Goal: Use online tool/utility: Utilize a website feature to perform a specific function

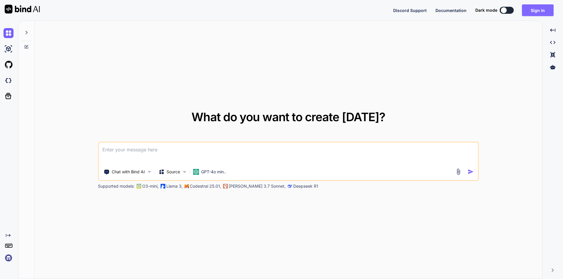
click at [538, 8] on button "Sign in" at bounding box center [538, 10] width 32 height 12
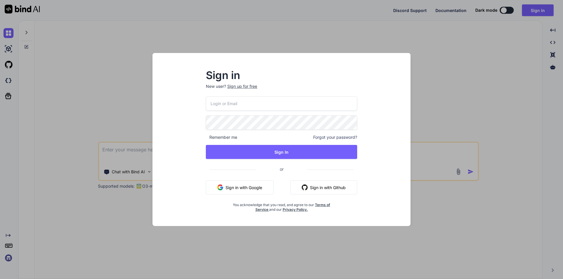
click at [275, 106] on input "email" at bounding box center [281, 103] width 151 height 14
drag, startPoint x: 275, startPoint y: 106, endPoint x: 210, endPoint y: 100, distance: 65.9
click at [210, 100] on input "[EMAIL_ADDRESS][DOMAIN_NAME]" at bounding box center [281, 103] width 151 height 14
type input "[EMAIL_ADDRESS][DOMAIN_NAME]"
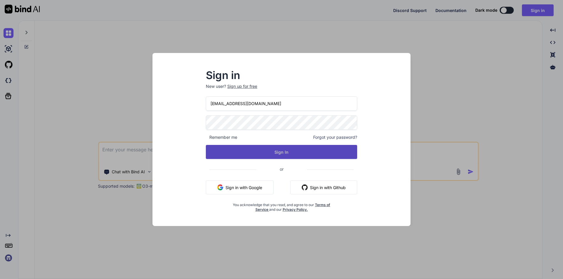
click at [271, 152] on button "Sign In" at bounding box center [281, 152] width 151 height 14
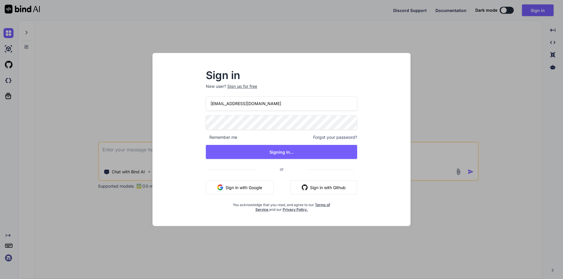
type textarea "x"
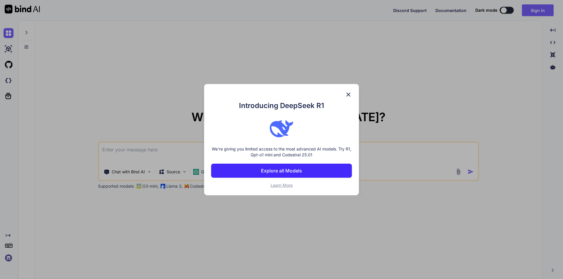
click at [349, 94] on img at bounding box center [348, 94] width 7 height 7
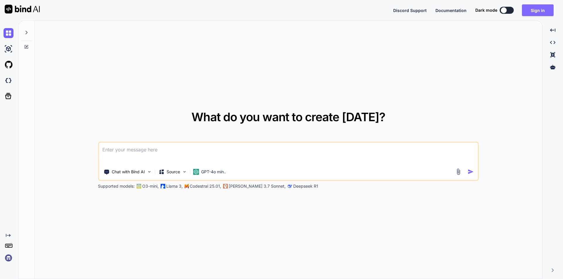
click at [542, 7] on button "Sign in" at bounding box center [538, 10] width 32 height 12
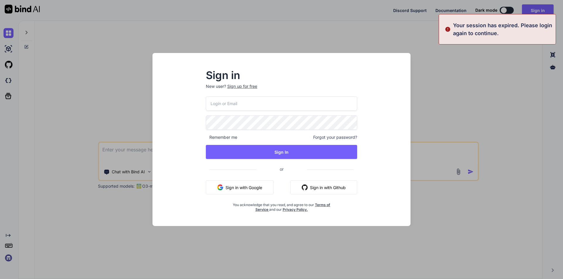
click at [258, 103] on input "email" at bounding box center [281, 103] width 151 height 14
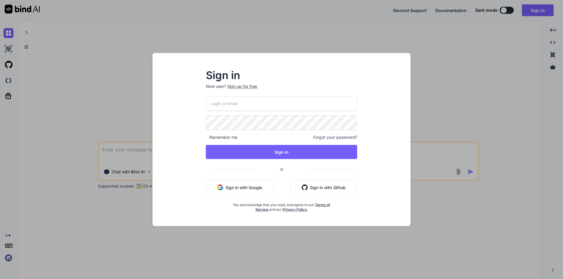
click at [130, 149] on div "Sign in New user? Sign up for free Remember me Forgot your password? Sign In or…" at bounding box center [281, 139] width 563 height 279
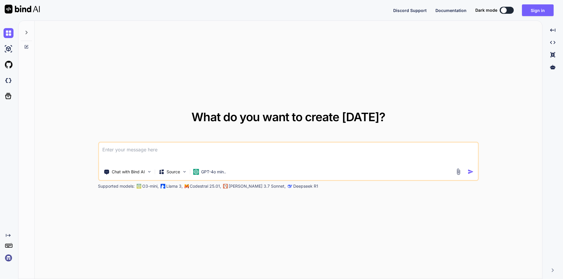
click at [130, 149] on textarea at bounding box center [288, 154] width 379 height 22
paste textarea
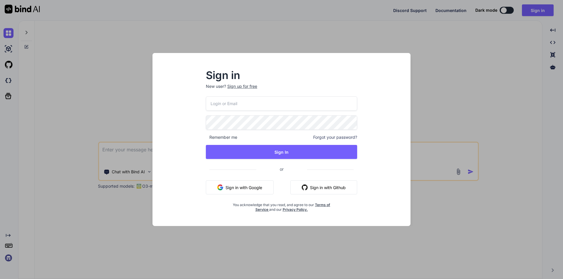
click at [251, 107] on input "email" at bounding box center [281, 103] width 151 height 14
paste input "• Worked on to analyze the functionality of soft delete. • Setup the relationsh…"
type input "• Worked on to analyze the functionality of soft delete. • Setup the relationsh…"
drag, startPoint x: 268, startPoint y: 103, endPoint x: 179, endPoint y: 103, distance: 89.1
click at [179, 103] on div "Sign in New user? Sign up for free [EMAIL_ADDRESS][DOMAIN_NAME] Remember me For…" at bounding box center [281, 145] width 249 height 163
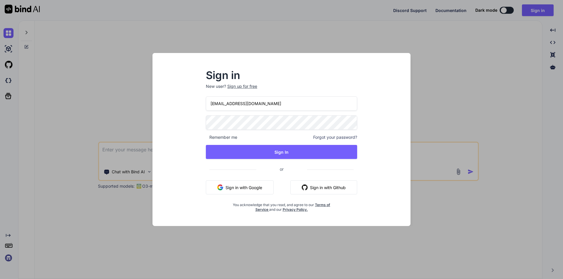
type input "[EMAIL_ADDRESS][DOMAIN_NAME]"
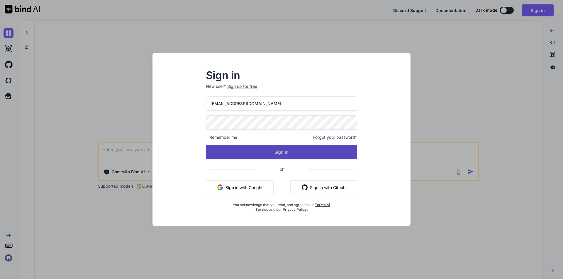
click at [270, 154] on button "Sign In" at bounding box center [281, 152] width 151 height 14
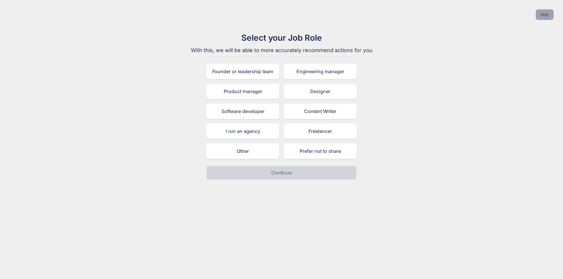
click at [546, 16] on button "Skip" at bounding box center [545, 14] width 18 height 11
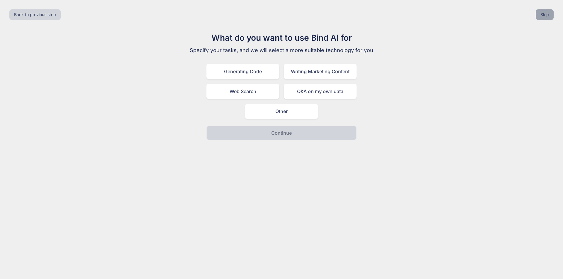
click at [546, 16] on button "Skip" at bounding box center [545, 14] width 18 height 11
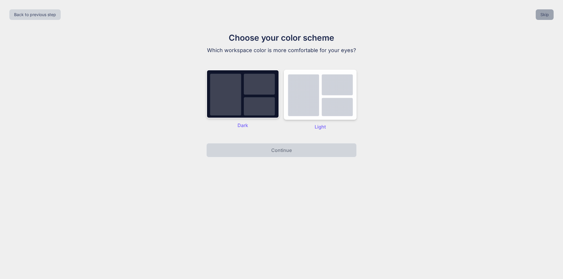
click at [540, 20] on button "Skip" at bounding box center [545, 14] width 18 height 11
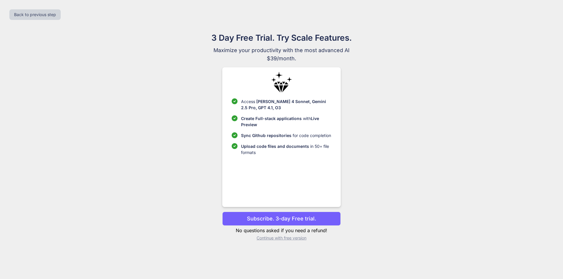
click at [269, 240] on p "Continue with free version" at bounding box center [281, 238] width 118 height 6
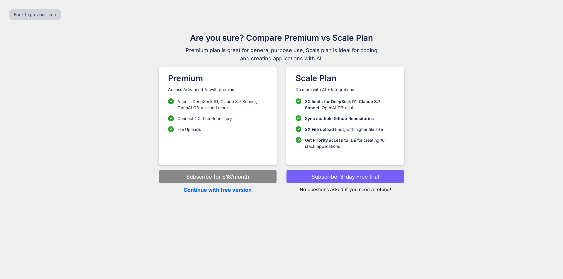
click at [208, 190] on p "Continue with free version" at bounding box center [218, 190] width 118 height 8
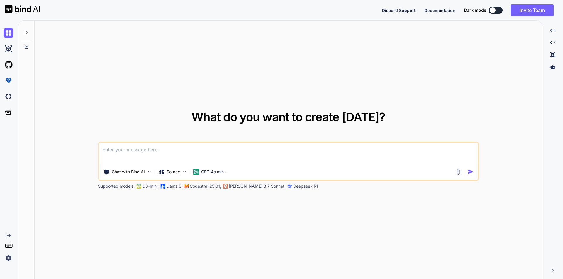
click at [166, 159] on textarea at bounding box center [288, 154] width 379 height 22
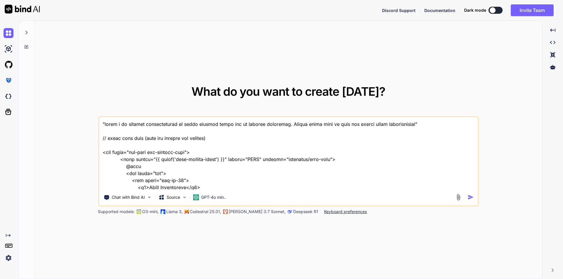
scroll to position [7802, 0]
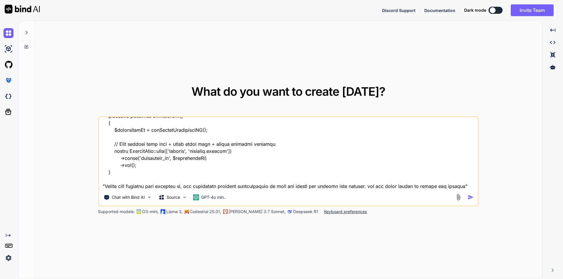
type textarea ""below i am writing functionality to store speaker tasks and is working perfect…"
click at [471, 198] on img "button" at bounding box center [471, 197] width 6 height 6
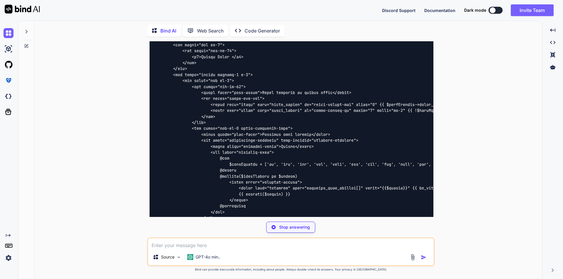
scroll to position [2951, 0]
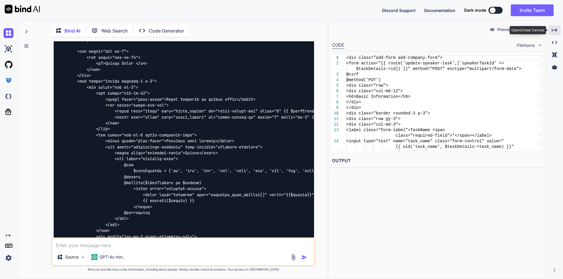
click at [556, 28] on icon "Created with Pixso." at bounding box center [554, 30] width 5 height 5
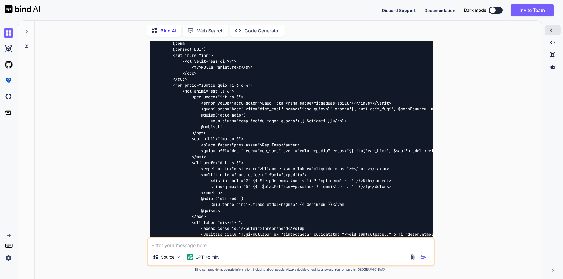
scroll to position [1804, 0]
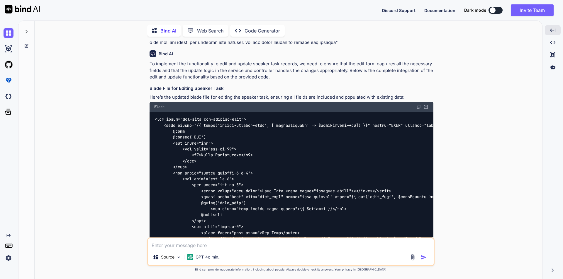
click at [418, 105] on img at bounding box center [418, 107] width 5 height 5
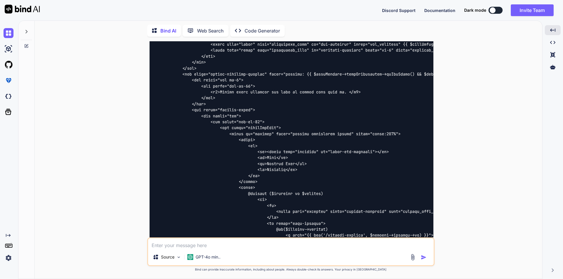
scroll to position [2478, 0]
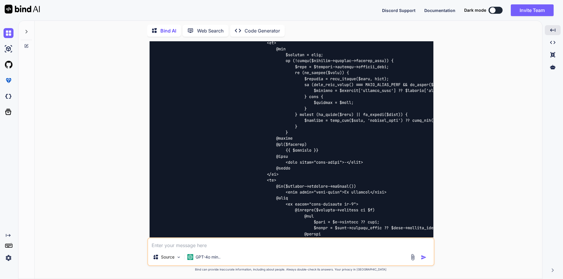
click at [196, 247] on textarea at bounding box center [290, 244] width 285 height 11
drag, startPoint x: 310, startPoint y: 245, endPoint x: 323, endPoint y: 237, distance: 14.9
click at [310, 245] on textarea "Please make sure it will edit and update all the fields including" at bounding box center [290, 244] width 285 height 11
paste textarea "<div class="border rounded-3 p-3"> <div class="row gy-3"> <div class="col-md-12…"
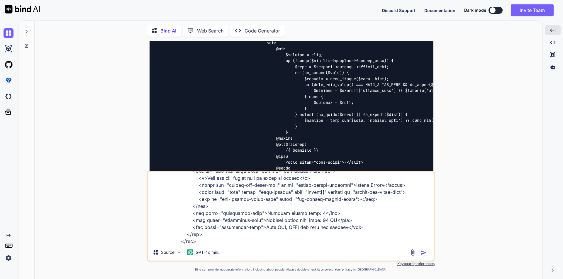
scroll to position [430, 0]
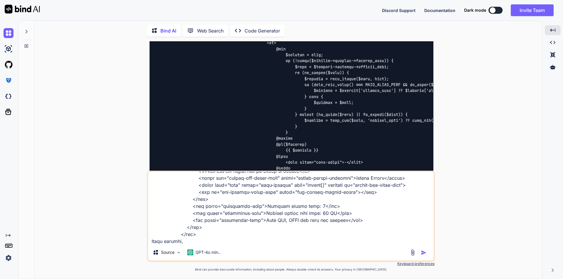
type textarea "Please make sure it will edit and update all the fields including <div class="b…"
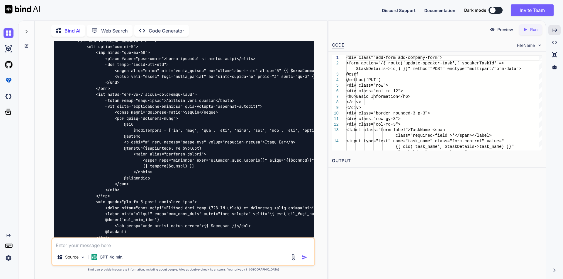
scroll to position [4424, 0]
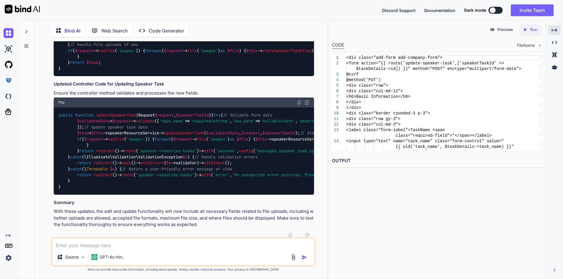
scroll to position [5479, 0]
click at [299, 105] on img at bounding box center [299, 102] width 5 height 5
